Goal: Navigation & Orientation: Find specific page/section

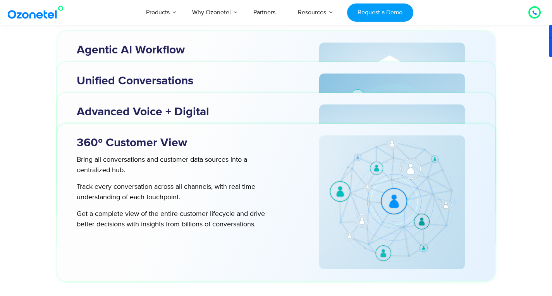
scroll to position [2398, 0]
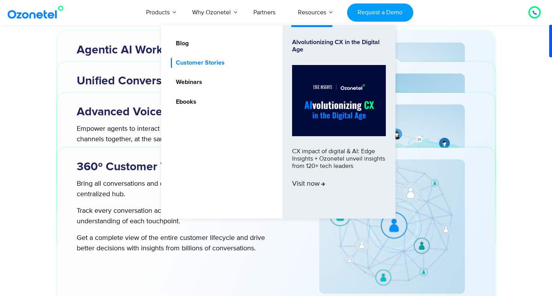
click at [211, 62] on link "Customer Stories" at bounding box center [198, 63] width 55 height 10
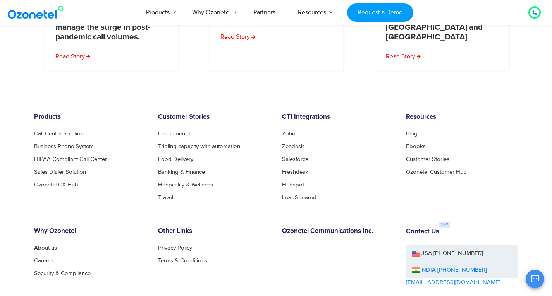
scroll to position [612, 0]
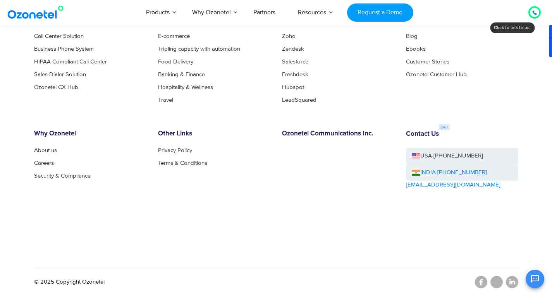
click at [511, 284] on div "OK Ozonetel Bot Ozonetel recognized as a Leader by G2 for CCAAS ​ 0" at bounding box center [460, 278] width 167 height 21
click at [508, 282] on div "OK Ozonetel Bot Ozonetel recognized as a Leader by G2 for CCAAS ​ 0" at bounding box center [460, 278] width 167 height 21
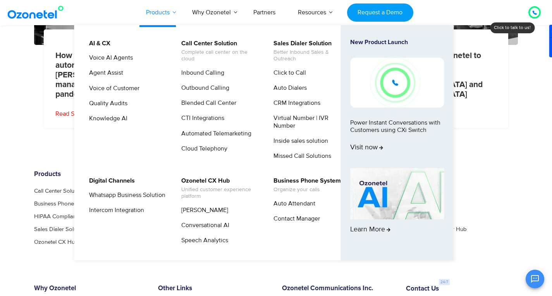
click at [151, 11] on link "Products" at bounding box center [158, 13] width 46 height 26
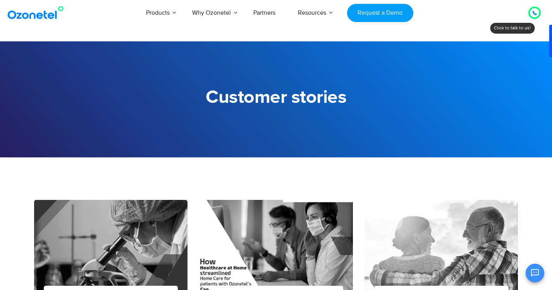
click at [52, 17] on img at bounding box center [37, 13] width 63 height 14
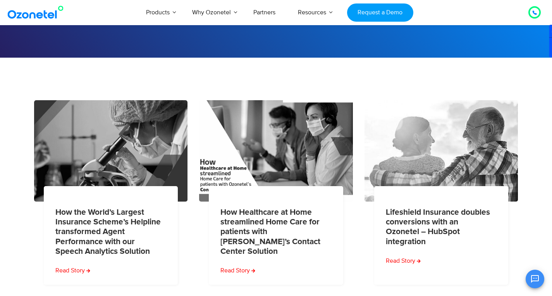
scroll to position [353, 0]
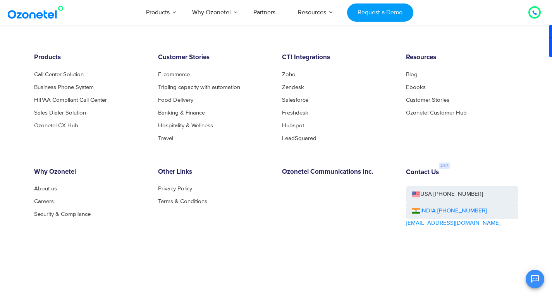
scroll to position [4257, 0]
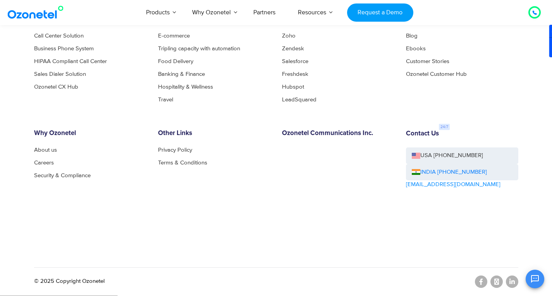
click at [510, 284] on div "OK Ozonetel Bot Ozonetel recognized as a Leader by G2 for CCAAS ​ 0" at bounding box center [460, 278] width 167 height 21
click at [499, 284] on div "OK Ozonetel Bot Ozonetel recognized as a Leader by G2 for CCAAS ​ 0" at bounding box center [460, 278] width 167 height 21
click at [508, 280] on div "OK Ozonetel Bot Ozonetel recognized as a Leader by G2 for CCAAS ​ 0" at bounding box center [460, 278] width 167 height 21
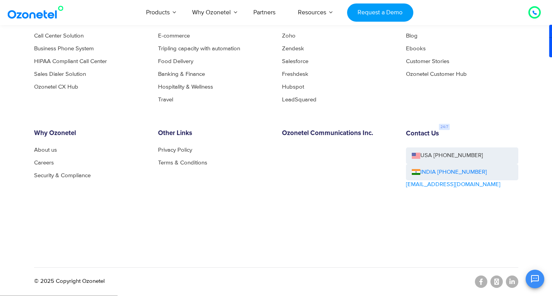
click at [508, 280] on div "OK Ozonetel Bot Ozonetel recognized as a Leader by G2 for CCAAS ​ 0" at bounding box center [460, 278] width 167 height 21
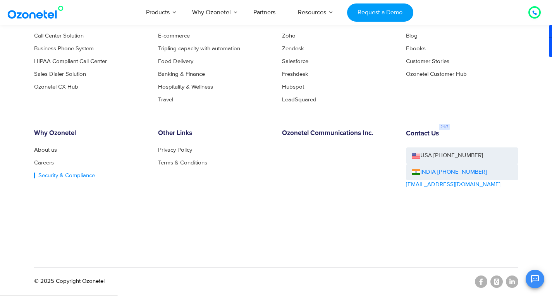
click at [54, 177] on link "Security & Compliance" at bounding box center [64, 176] width 61 height 6
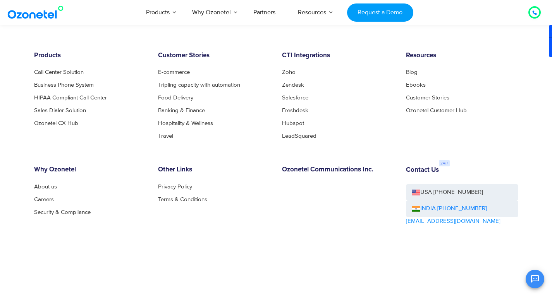
scroll to position [1080, 0]
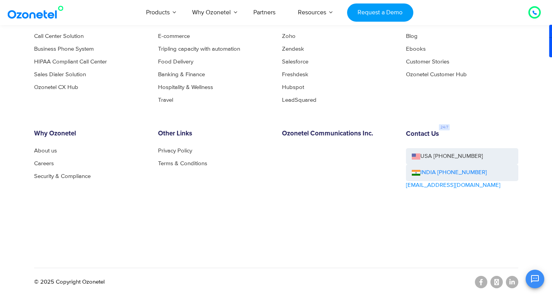
click at [514, 283] on div "OK Ozonetel Bot Ozonetel recognized as a Leader by G2 for CCAAS ​ 0" at bounding box center [460, 278] width 167 height 21
